Goal: Check status: Check status

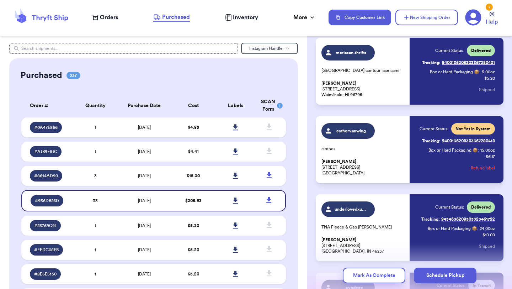
scroll to position [990, 0]
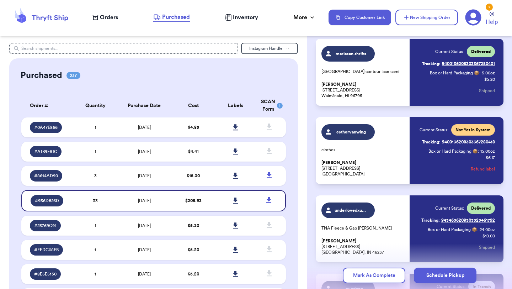
click at [471, 142] on link "Tracking: 9400136208303367280418" at bounding box center [458, 141] width 73 height 11
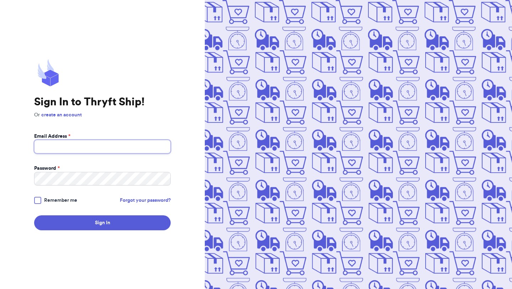
click at [90, 148] on input "Email Address *" at bounding box center [102, 147] width 137 height 14
type input "[EMAIL_ADDRESS][DOMAIN_NAME]"
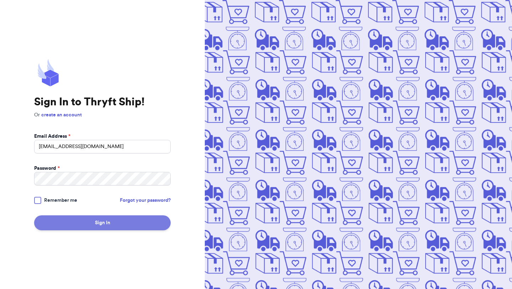
click at [116, 224] on button "Sign In" at bounding box center [102, 222] width 137 height 15
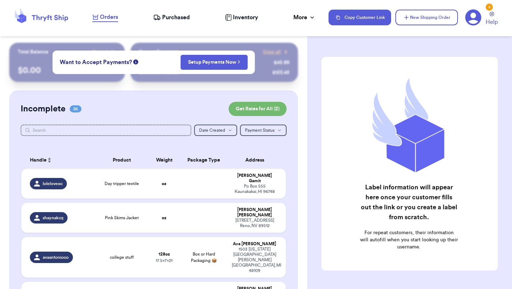
click at [166, 16] on span "Purchased" at bounding box center [176, 17] width 28 height 9
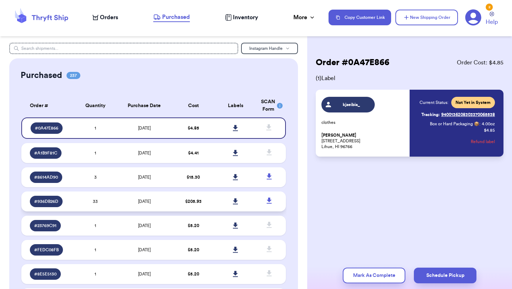
click at [145, 201] on span "8/29/2025" at bounding box center [144, 201] width 13 height 4
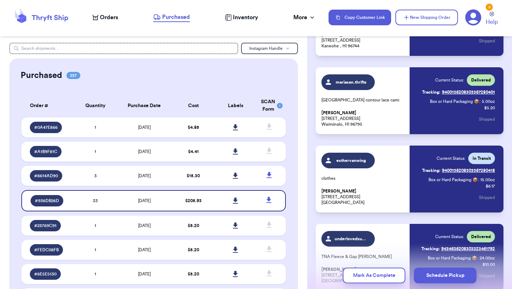
scroll to position [962, 0]
